Goal: Information Seeking & Learning: Understand process/instructions

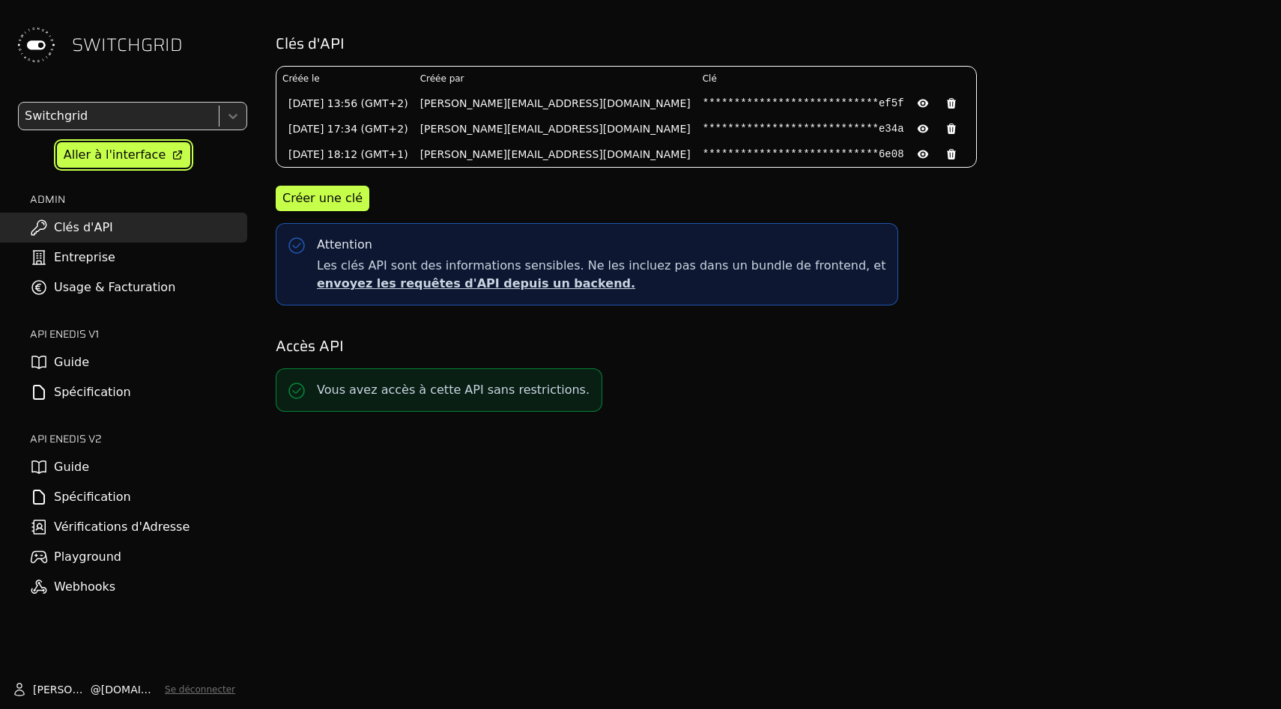
click at [116, 157] on div "Aller à l'interface" at bounding box center [115, 155] width 102 height 18
click at [99, 391] on link "Spécification" at bounding box center [123, 392] width 247 height 30
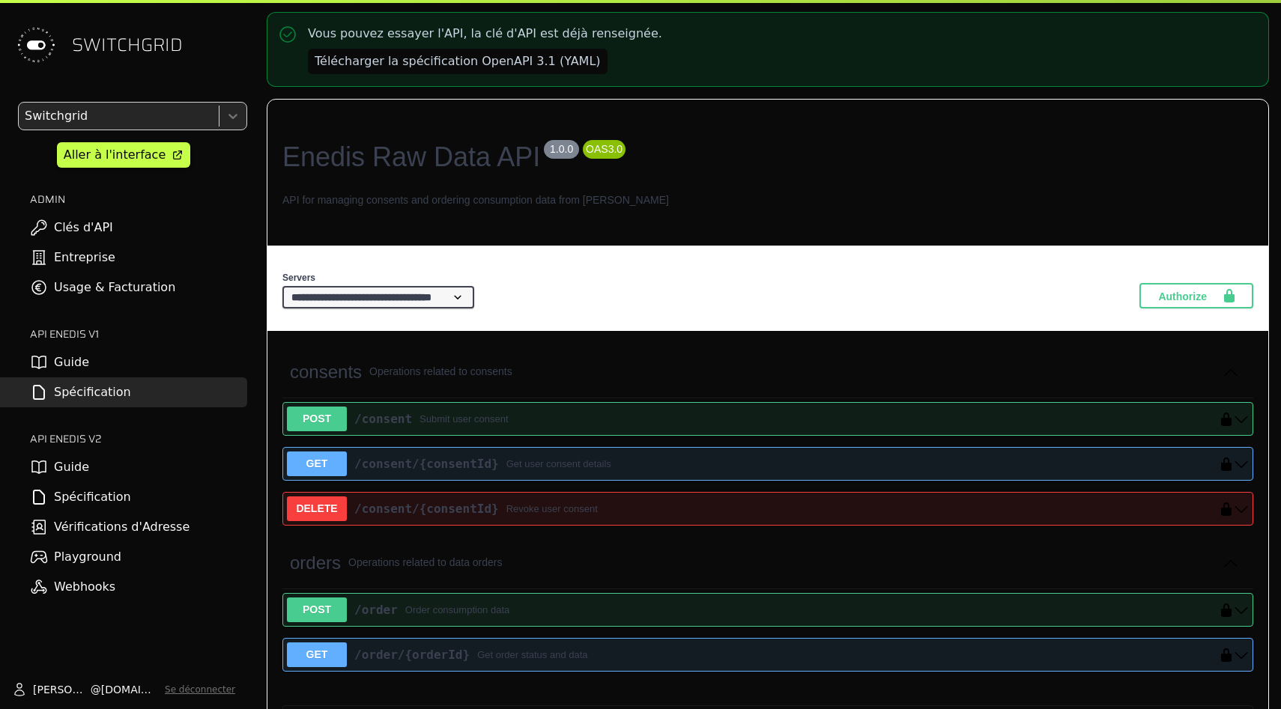
click at [99, 365] on link "Guide" at bounding box center [123, 363] width 247 height 30
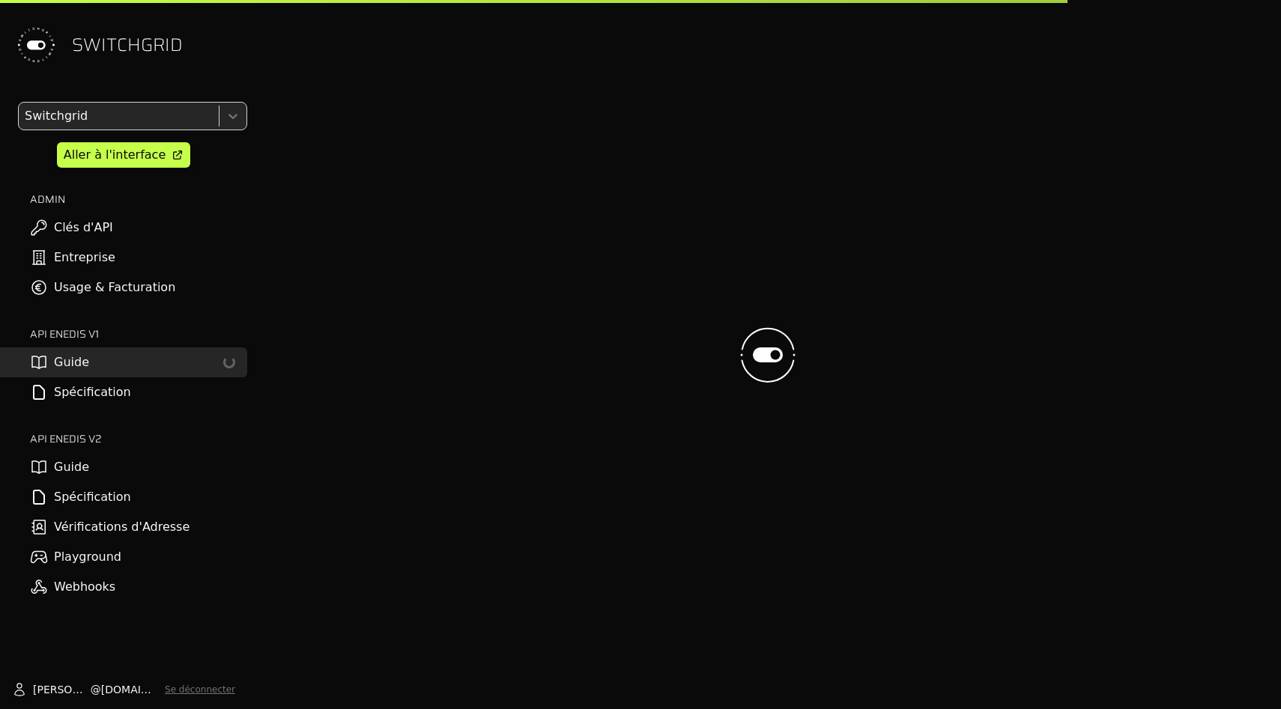
click at [97, 473] on link "Guide" at bounding box center [123, 467] width 247 height 30
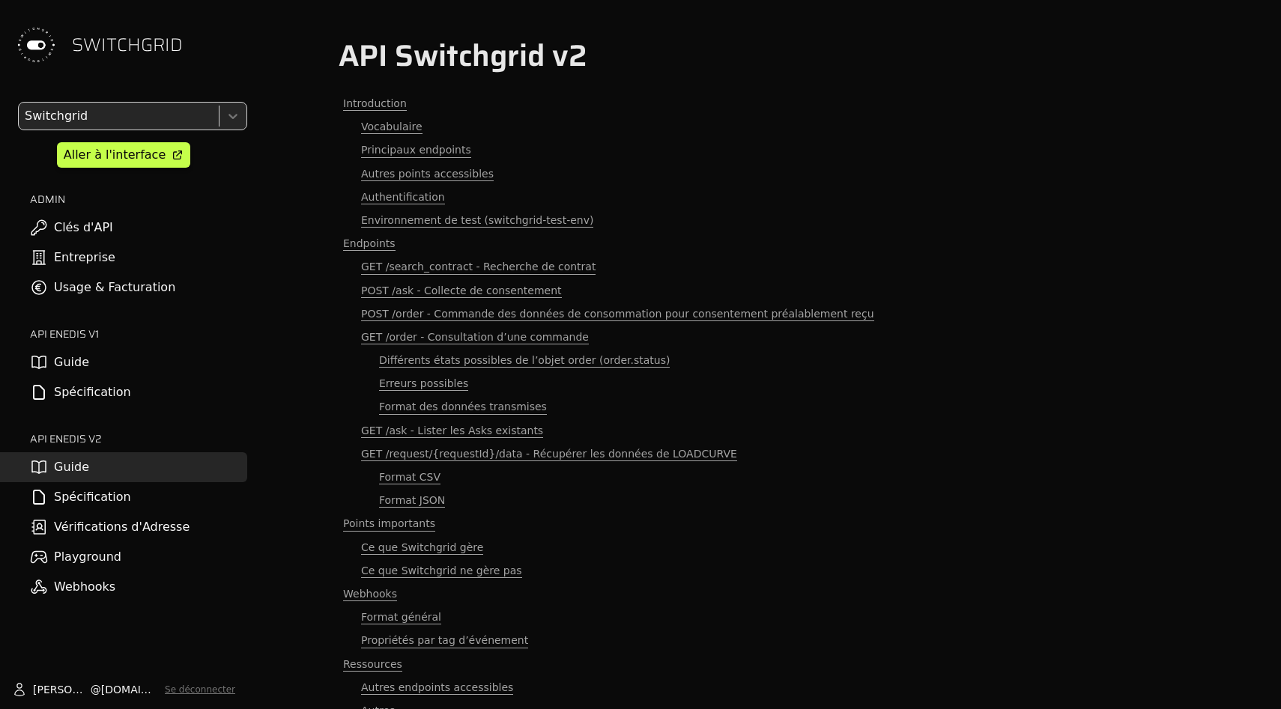
click at [98, 502] on link "Spécification" at bounding box center [123, 497] width 247 height 30
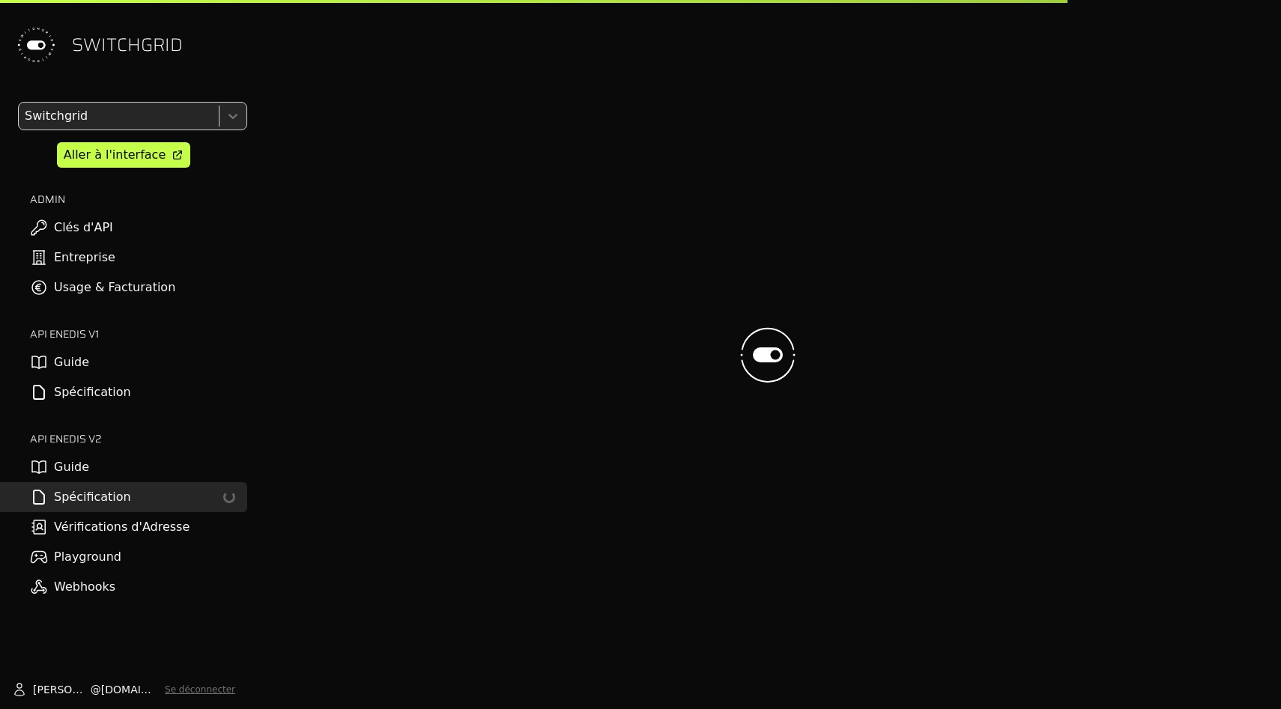
select select "**********"
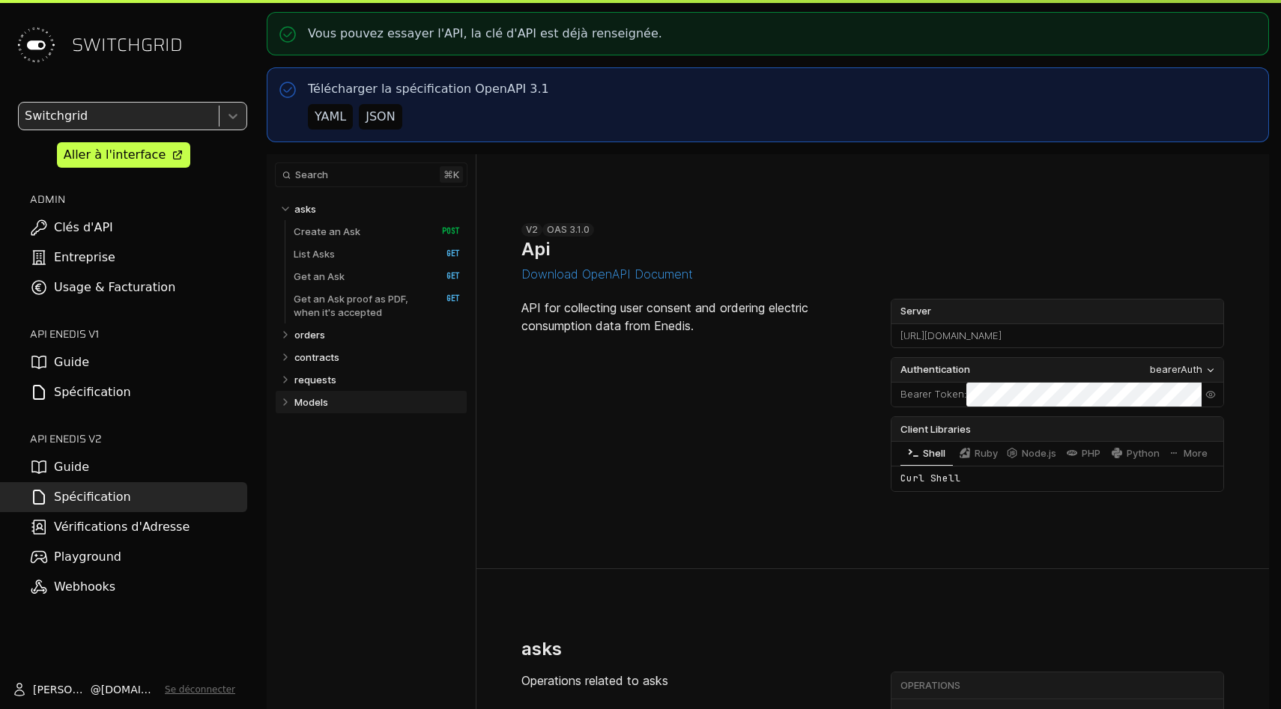
select select "**********"
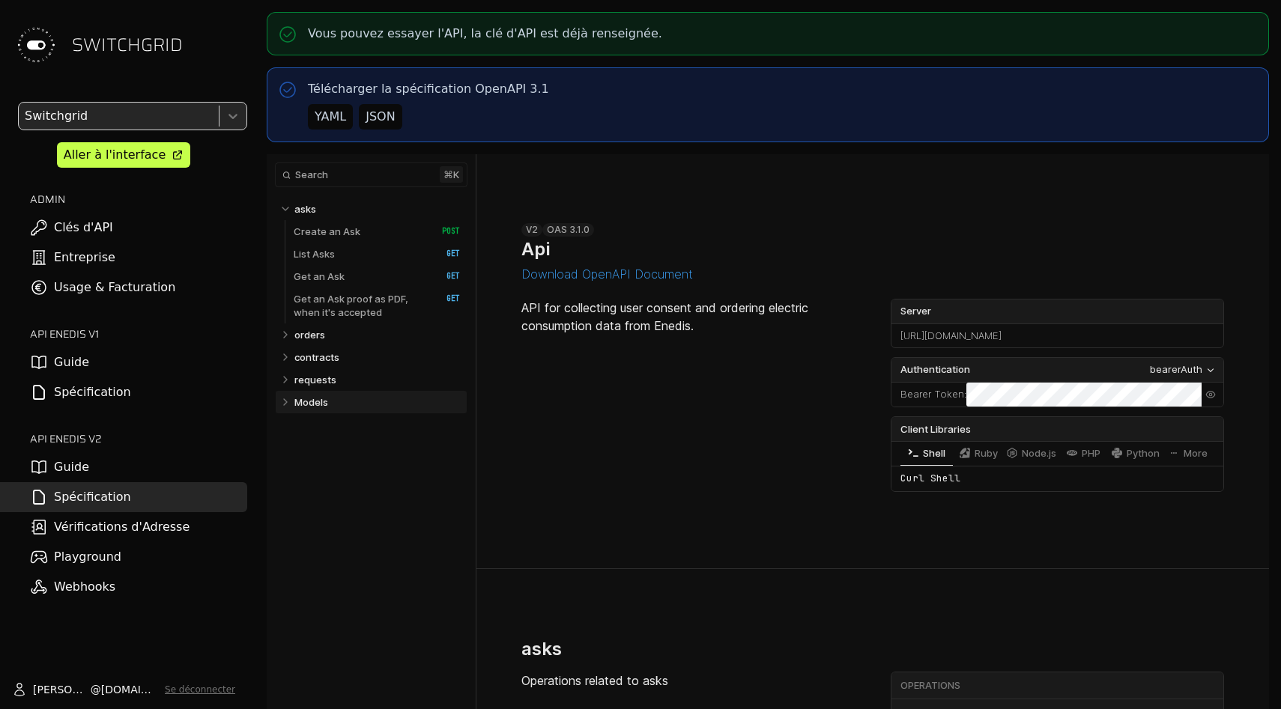
select select "**********"
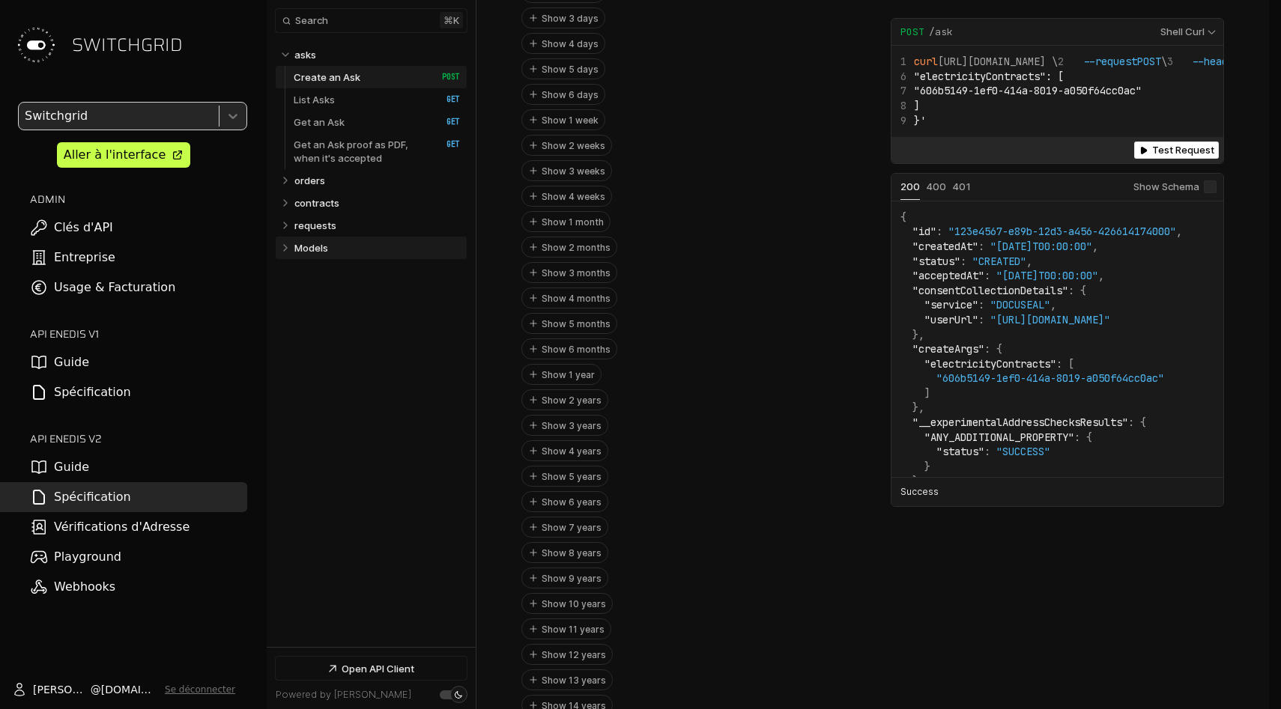
scroll to position [2005, 0]
click at [506, 355] on div "asks ​ # Copy link Operations related to asks asks Operations POST /ask GET /as…" at bounding box center [872, 706] width 792 height 4286
click at [524, 412] on div "Show 5 years" at bounding box center [564, 422] width 87 height 21
drag, startPoint x: 527, startPoint y: 363, endPoint x: 527, endPoint y: 345, distance: 18.0
click at [527, 387] on button "Show 5 years" at bounding box center [564, 396] width 85 height 19
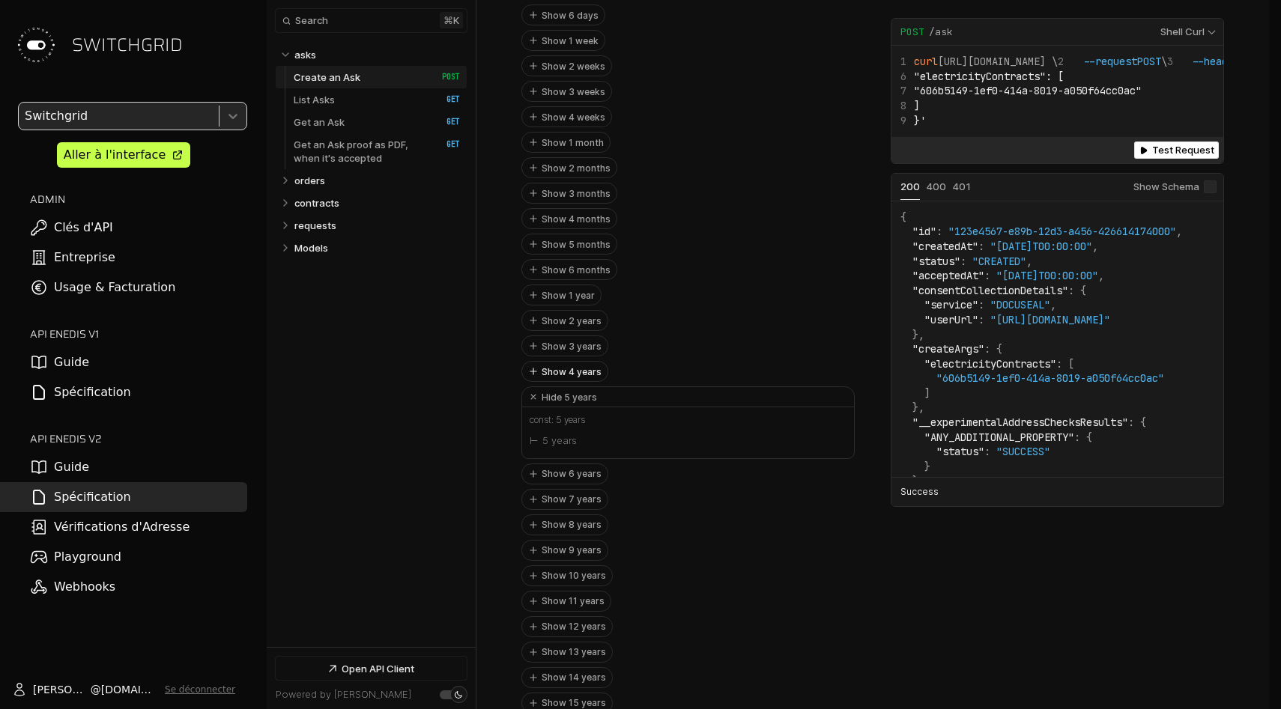
click at [527, 362] on button "Show 4 years" at bounding box center [564, 371] width 85 height 19
click at [530, 365] on icon "Open API Documentation for Api" at bounding box center [533, 372] width 15 height 15
click at [530, 387] on button "Hide 5 years" at bounding box center [688, 397] width 332 height 20
click at [522, 208] on div "Show 3 months" at bounding box center [569, 218] width 96 height 21
click at [549, 183] on button "Show 3 months" at bounding box center [569, 192] width 94 height 19
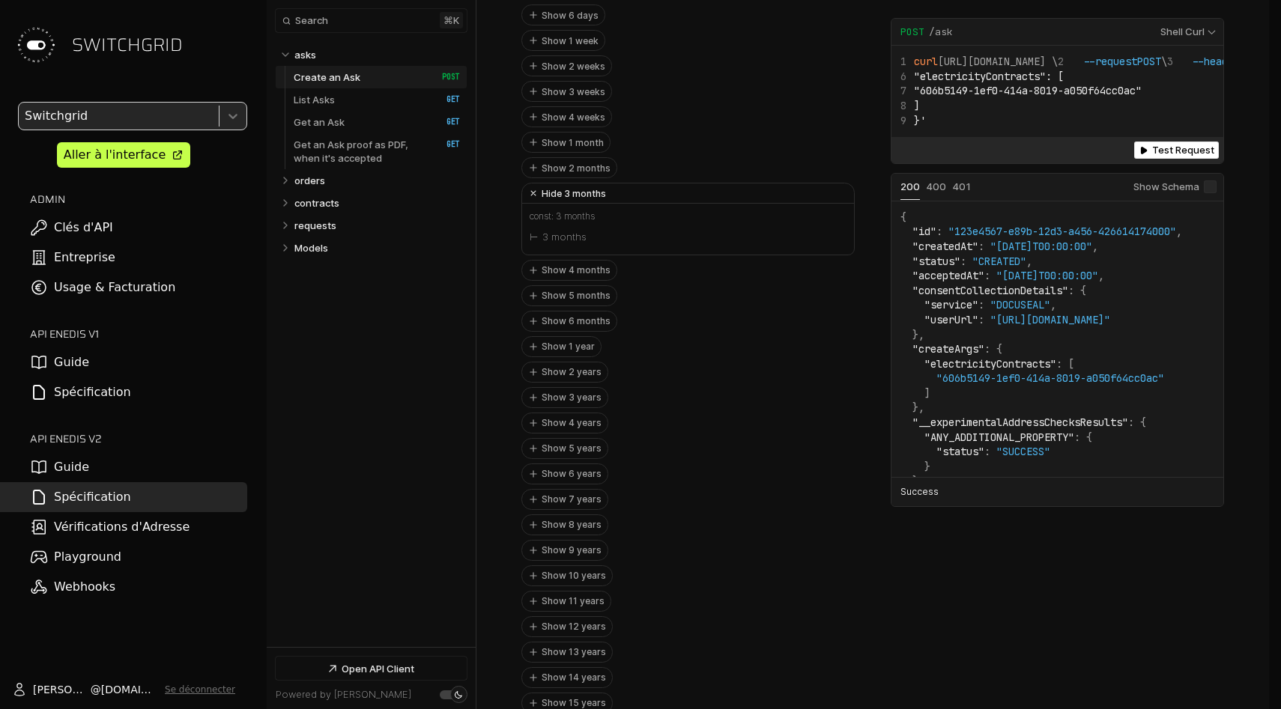
click at [549, 183] on button "Hide 3 months" at bounding box center [688, 193] width 332 height 20
drag, startPoint x: 549, startPoint y: 199, endPoint x: 549, endPoint y: 174, distance: 25.5
click at [549, 209] on button "Show 4 months" at bounding box center [569, 218] width 94 height 19
click at [549, 183] on button "Show 3 months" at bounding box center [569, 192] width 94 height 19
click at [549, 158] on button "Show 2 months" at bounding box center [569, 167] width 94 height 19
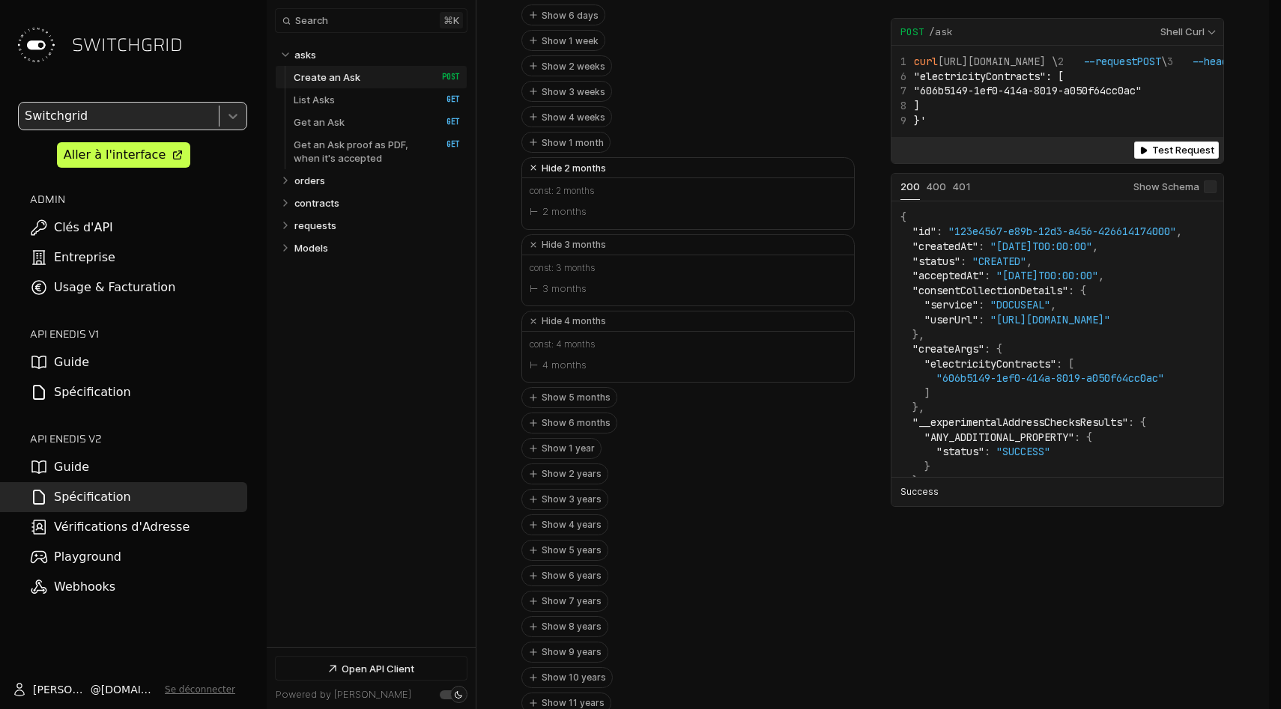
click at [549, 158] on button "Hide 2 months" at bounding box center [688, 168] width 332 height 20
click at [549, 183] on button "Hide 3 months" at bounding box center [688, 193] width 332 height 20
click at [548, 209] on button "Hide 4 months" at bounding box center [688, 219] width 332 height 20
click at [742, 440] on div "Show 1 day Show 2 days Show 3 days Show 4 days Show 5 days Show 6 days Show 1 w…" at bounding box center [687, 333] width 333 height 912
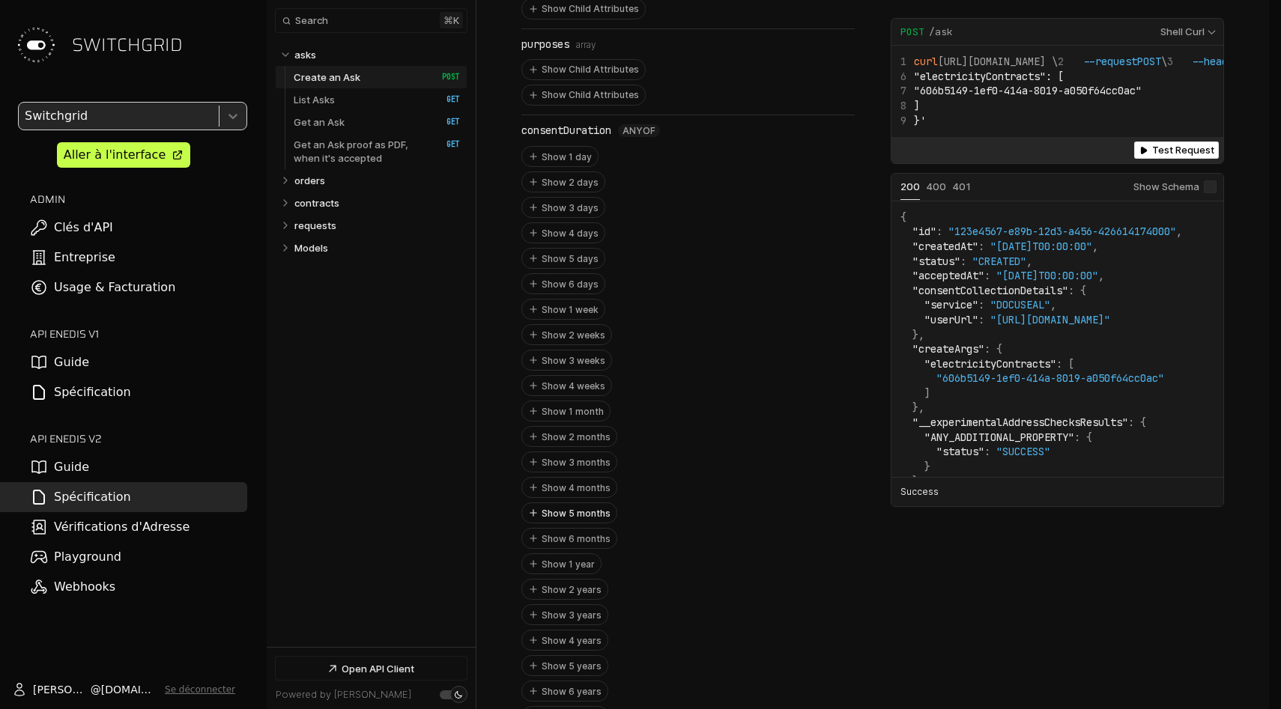
scroll to position [1559, 0]
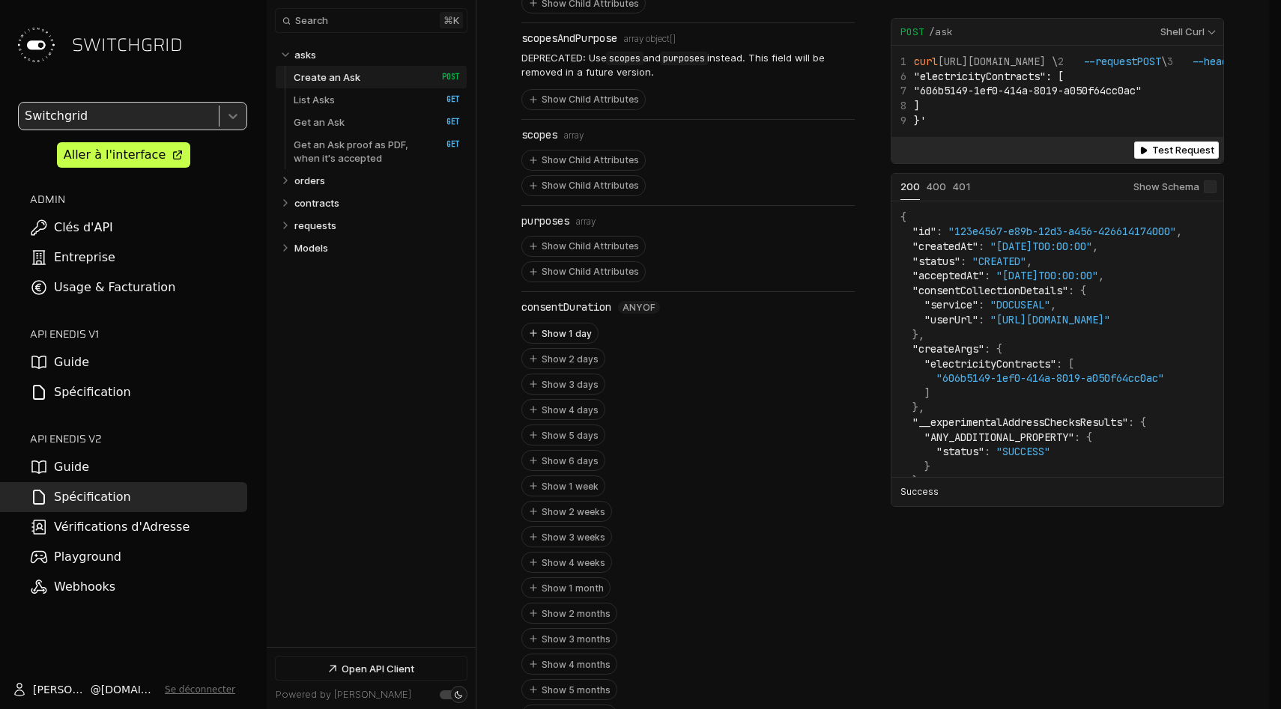
click at [558, 324] on button "Show 1 day" at bounding box center [560, 333] width 76 height 19
click at [558, 368] on li "1 day" at bounding box center [688, 377] width 317 height 19
click at [556, 323] on div "Hide 1 day const: 1 day 1 day" at bounding box center [687, 359] width 333 height 72
click at [556, 324] on button "Hide 1 day" at bounding box center [688, 334] width 332 height 20
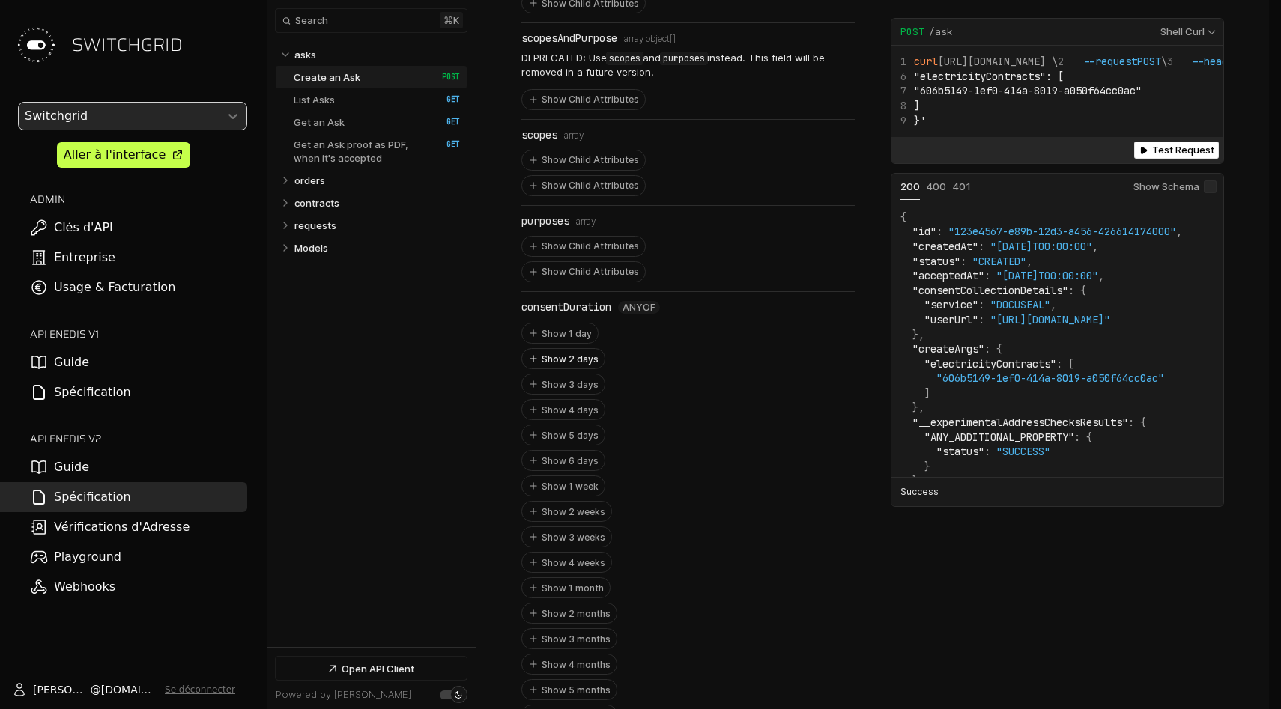
click at [555, 349] on button "Show 2 days" at bounding box center [563, 358] width 82 height 19
click at [555, 349] on button "Hide 2 days" at bounding box center [688, 359] width 332 height 20
click at [555, 374] on button "Show 3 days" at bounding box center [563, 383] width 82 height 19
click at [554, 452] on button "Show 4 days" at bounding box center [563, 461] width 82 height 19
click at [554, 528] on button "Show 5 days" at bounding box center [563, 537] width 82 height 19
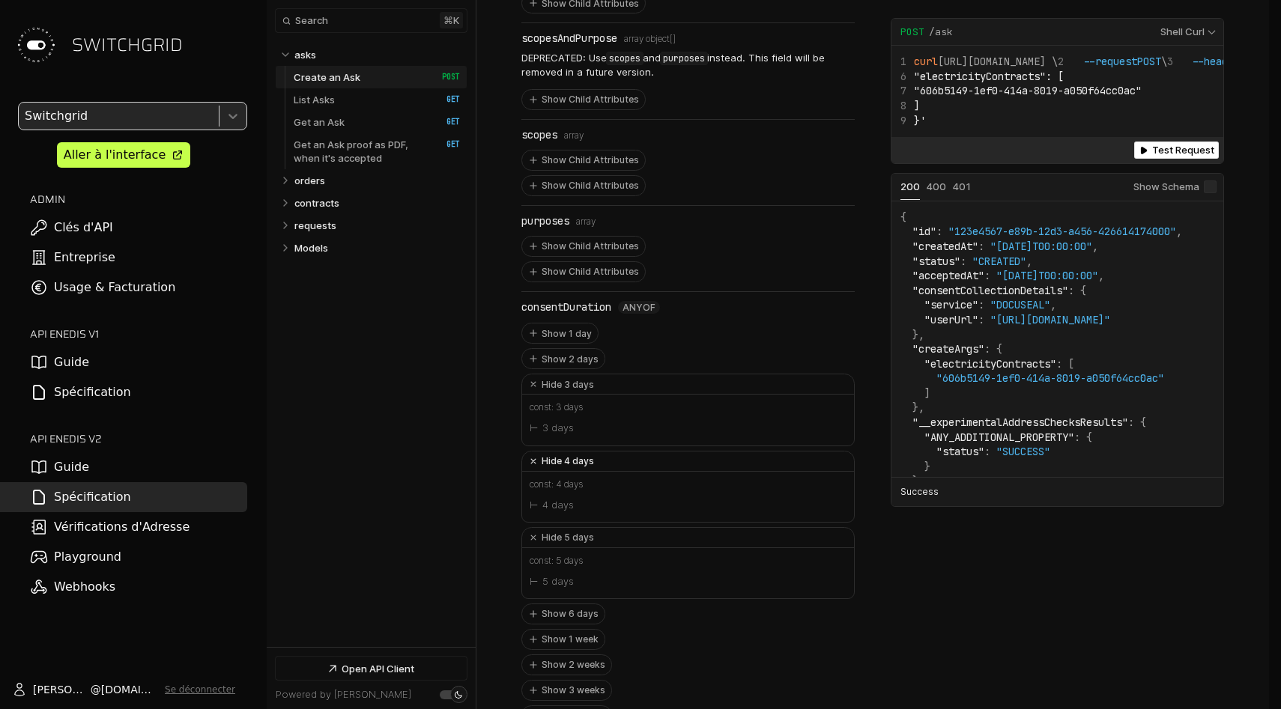
click at [554, 452] on button "Hide 4 days" at bounding box center [688, 462] width 332 height 20
click at [553, 374] on button "Hide 3 days" at bounding box center [688, 384] width 332 height 20
click at [553, 425] on button "Hide 5 days" at bounding box center [688, 435] width 332 height 20
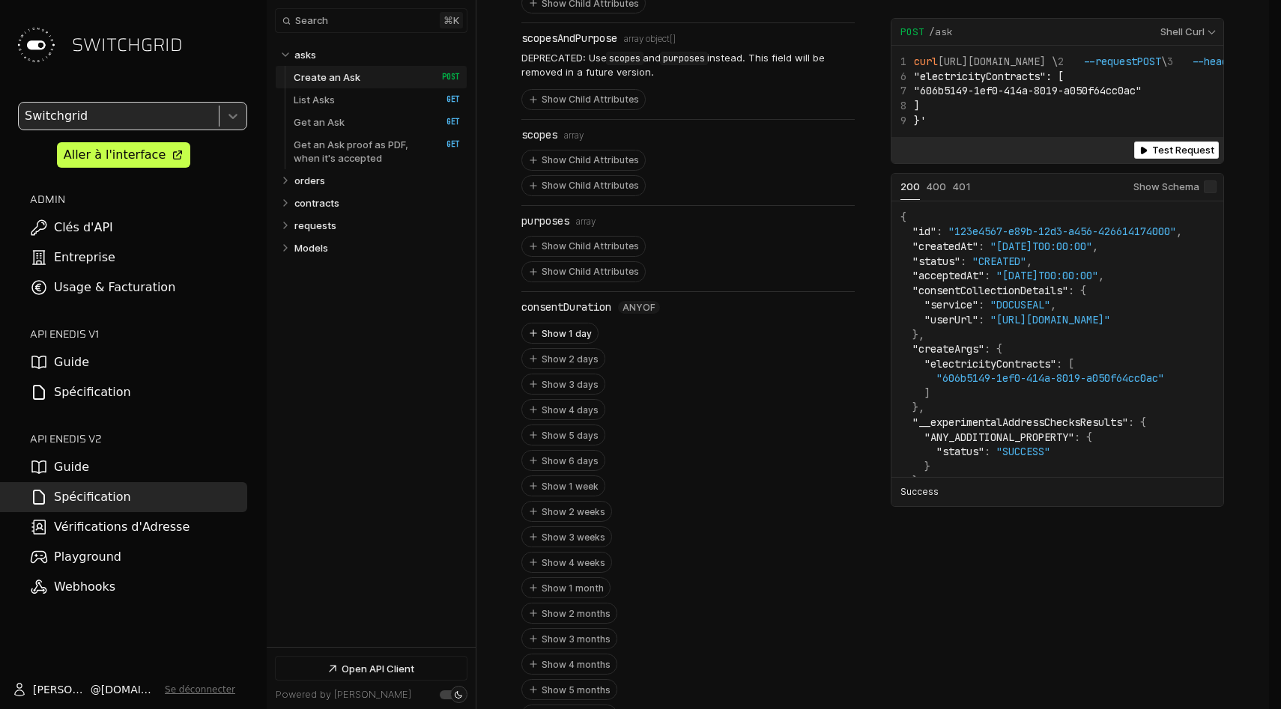
click at [553, 324] on button "Show 1 day" at bounding box center [560, 333] width 76 height 19
click at [551, 324] on button "Hide 1 day" at bounding box center [688, 334] width 332 height 20
drag, startPoint x: 552, startPoint y: 366, endPoint x: 552, endPoint y: 343, distance: 23.2
click at [552, 374] on button "Show 3 days" at bounding box center [563, 383] width 82 height 19
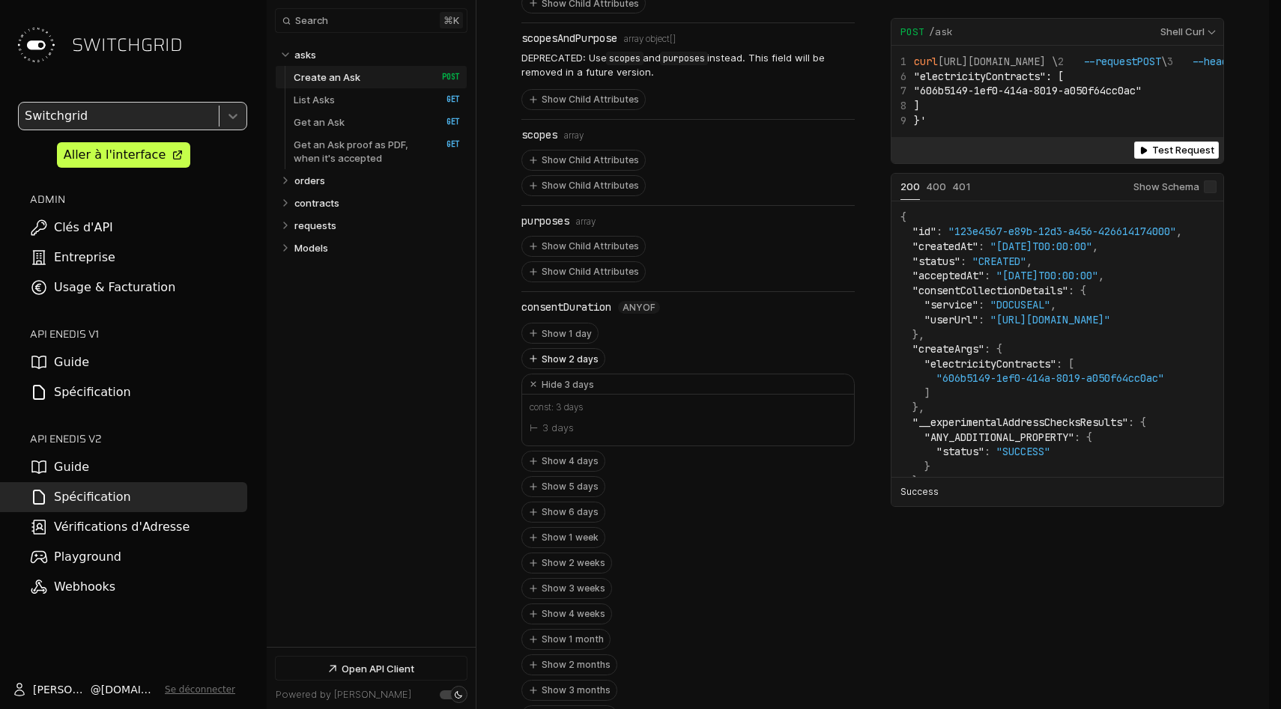
click at [552, 349] on button "Show 2 days" at bounding box center [563, 358] width 82 height 19
click at [552, 324] on button "Show 1 day" at bounding box center [560, 333] width 76 height 19
click at [556, 477] on button "Hide 3 days" at bounding box center [688, 487] width 332 height 20
click at [556, 401] on button "Hide 2 days" at bounding box center [688, 411] width 332 height 20
click at [556, 324] on button "Hide 1 day" at bounding box center [688, 334] width 332 height 20
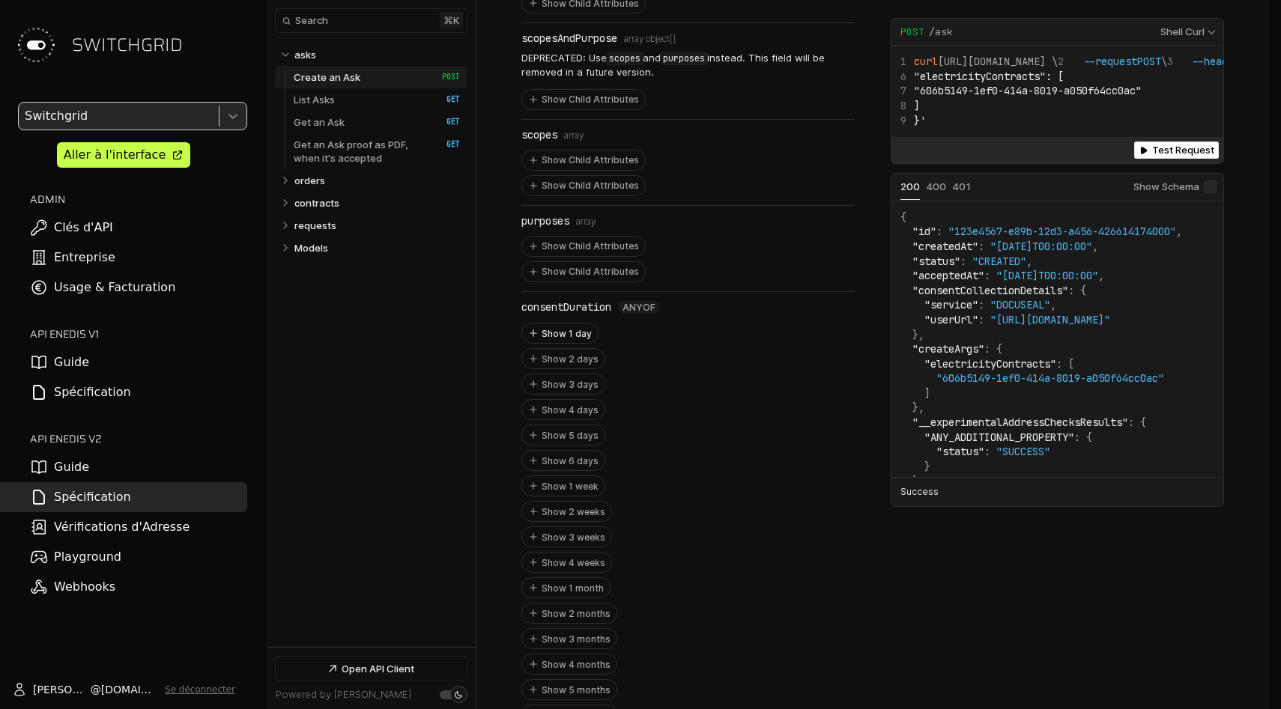
click at [556, 324] on button "Show 1 day" at bounding box center [560, 333] width 76 height 19
click at [554, 324] on button "Hide 1 day" at bounding box center [688, 334] width 332 height 20
click at [552, 374] on button "Show 3 days" at bounding box center [563, 383] width 82 height 19
click at [552, 349] on button "Show 2 days" at bounding box center [563, 358] width 82 height 19
click at [552, 324] on button "Show 1 day" at bounding box center [560, 333] width 76 height 19
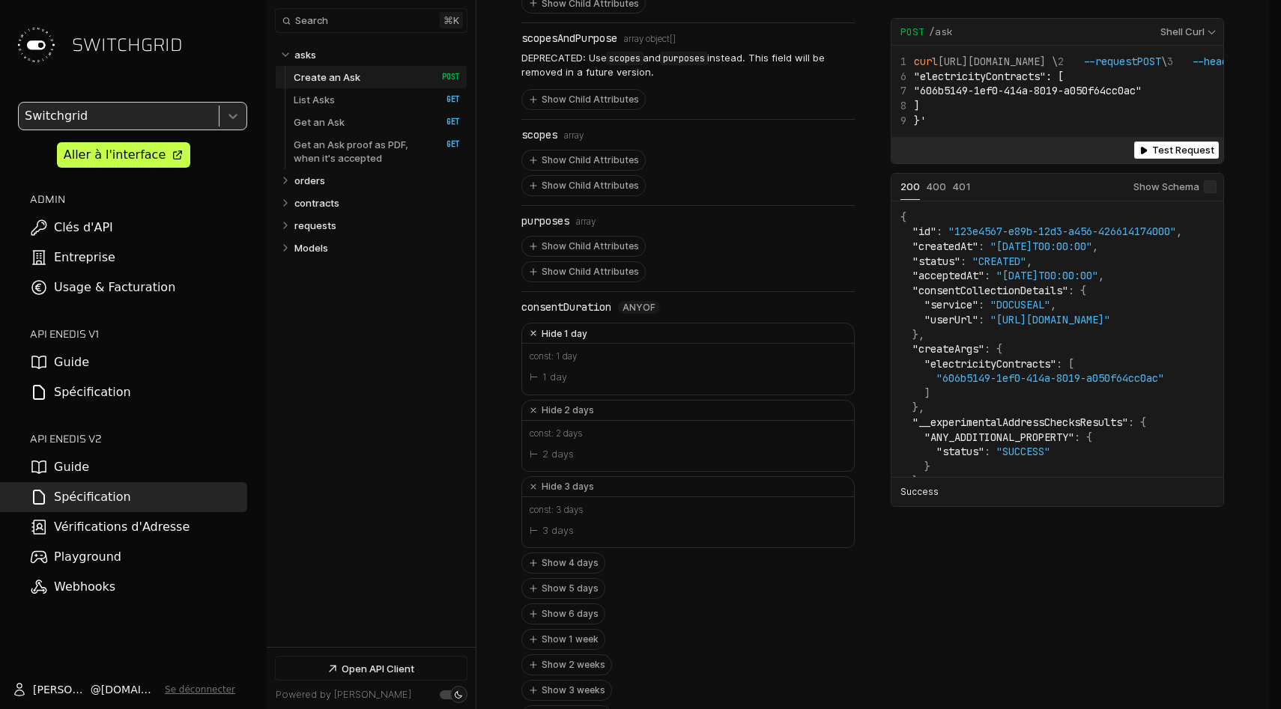
click at [552, 324] on button "Hide 1 day" at bounding box center [688, 334] width 332 height 20
click at [551, 349] on button "Hide 2 days" at bounding box center [688, 359] width 332 height 20
click at [551, 374] on button "Hide 3 days" at bounding box center [688, 384] width 332 height 20
drag, startPoint x: 673, startPoint y: 446, endPoint x: 527, endPoint y: 303, distance: 203.9
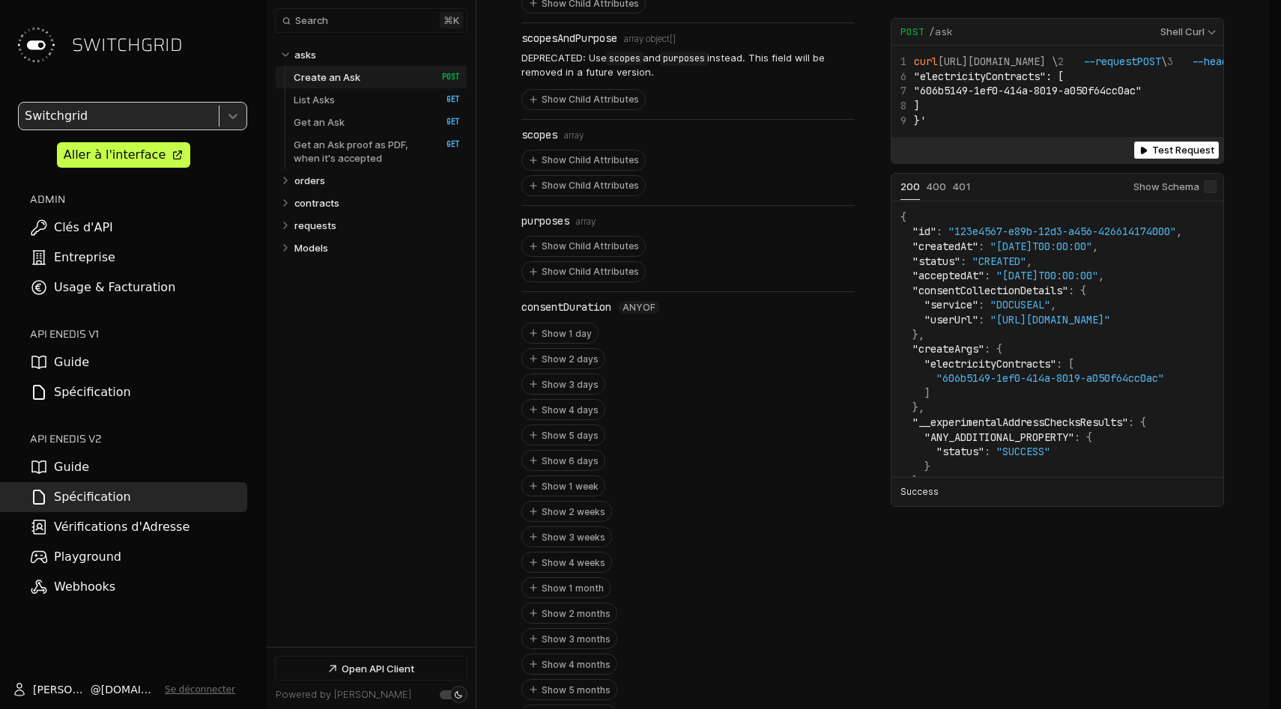
click at [697, 169] on div "Show Child Attributes Show Child Attributes" at bounding box center [687, 173] width 333 height 46
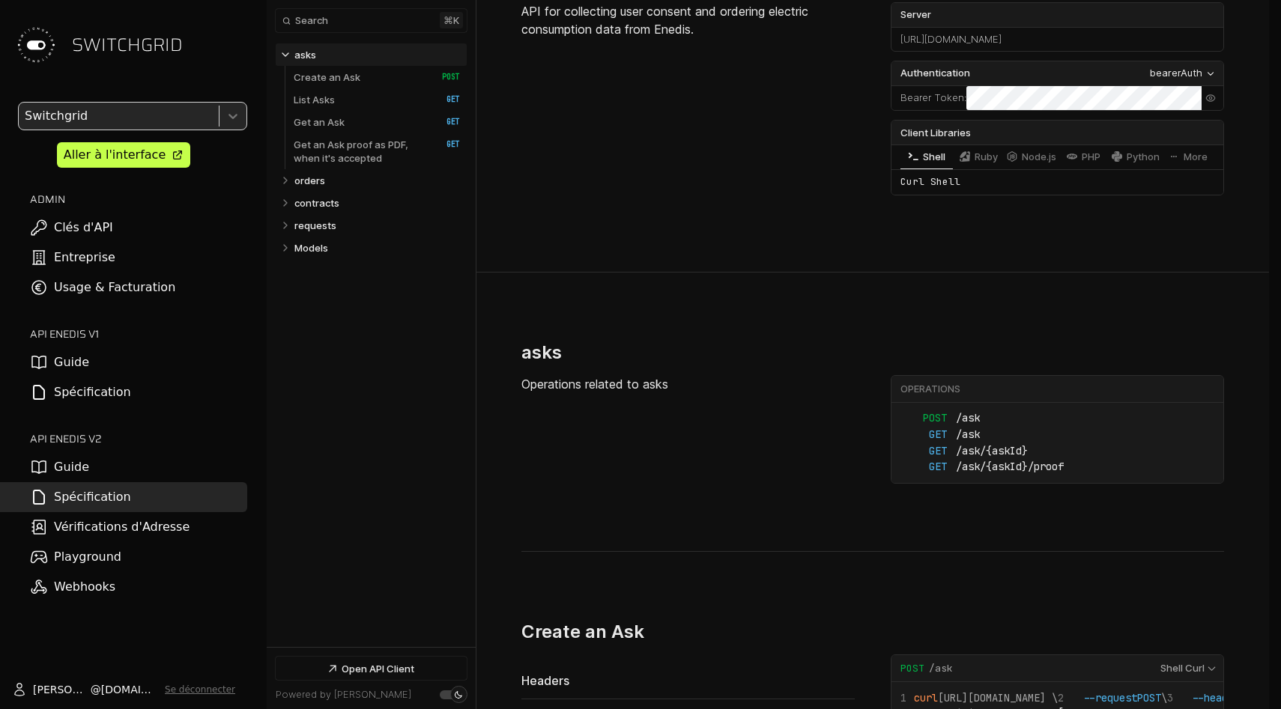
scroll to position [297, 0]
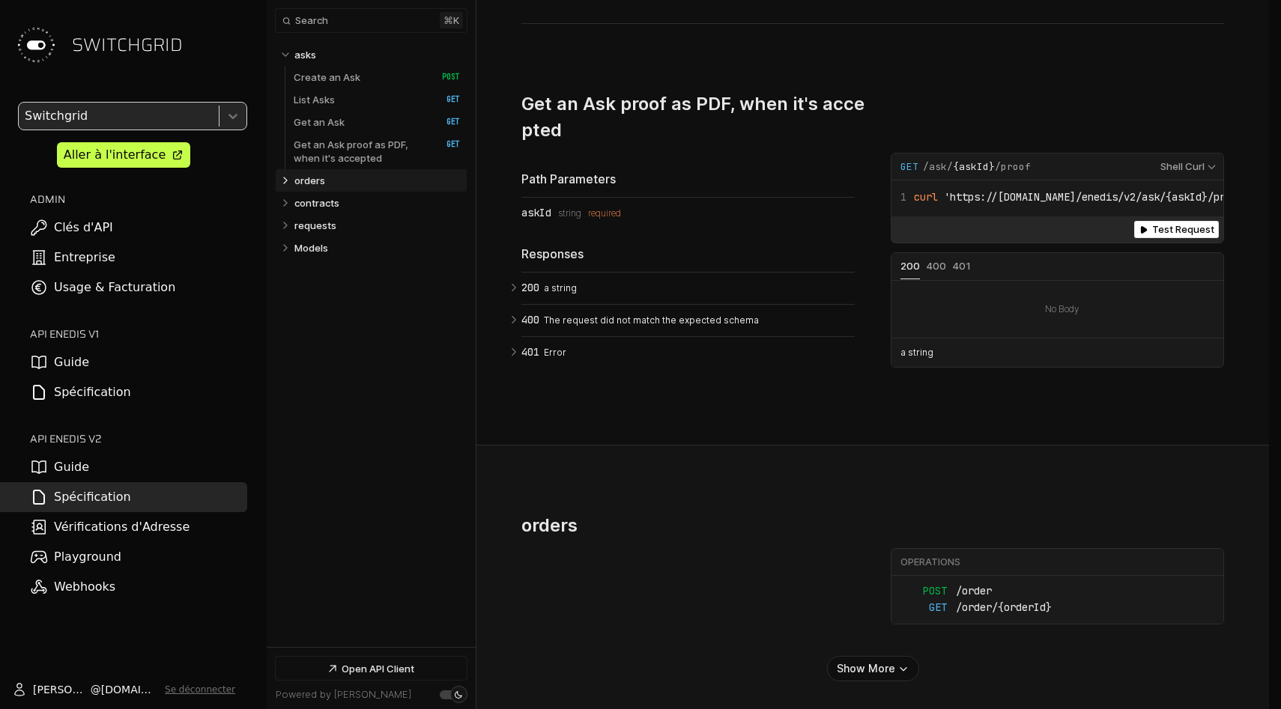
scroll to position [5002, 0]
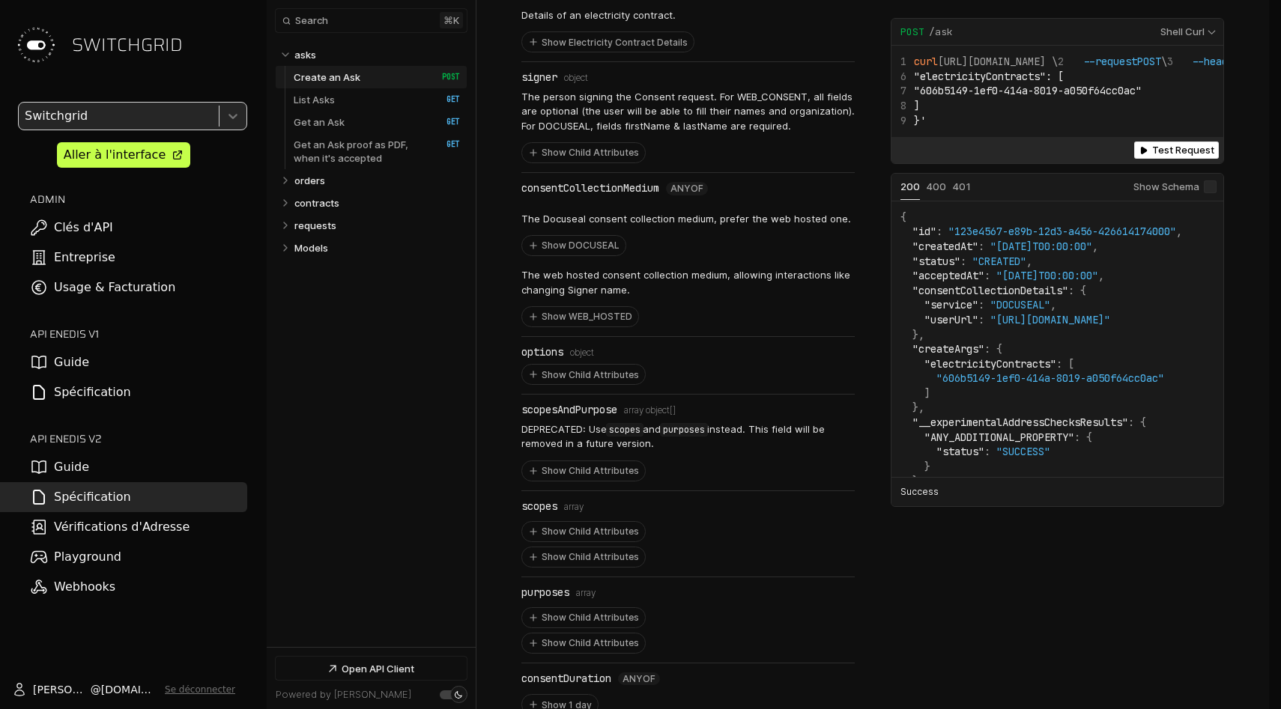
scroll to position [867, 0]
